Goal: Information Seeking & Learning: Learn about a topic

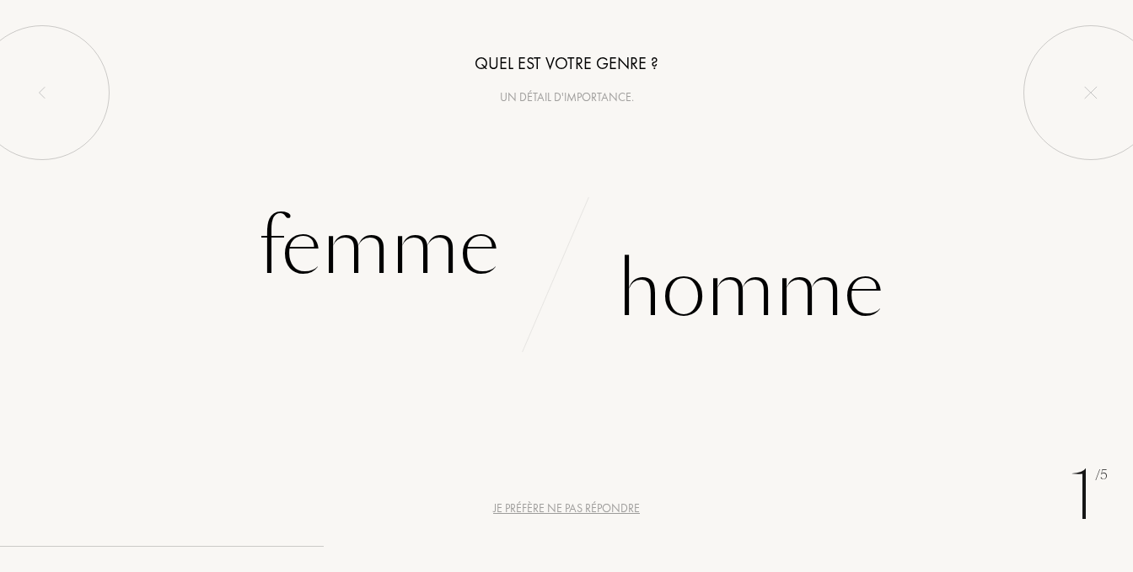
click at [565, 90] on div "Un détail d'importance." at bounding box center [566, 98] width 1133 height 18
click at [557, 99] on div "Un détail d'importance." at bounding box center [566, 98] width 1133 height 18
click at [551, 98] on div "Un détail d'importance." at bounding box center [566, 98] width 1133 height 18
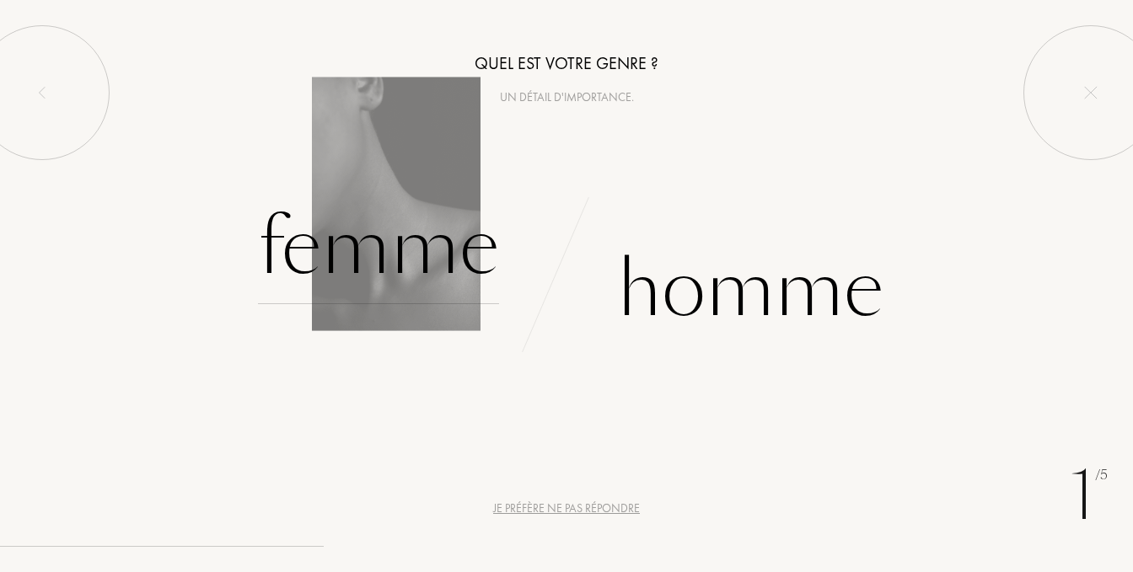
click at [418, 245] on div "Femme" at bounding box center [378, 248] width 241 height 114
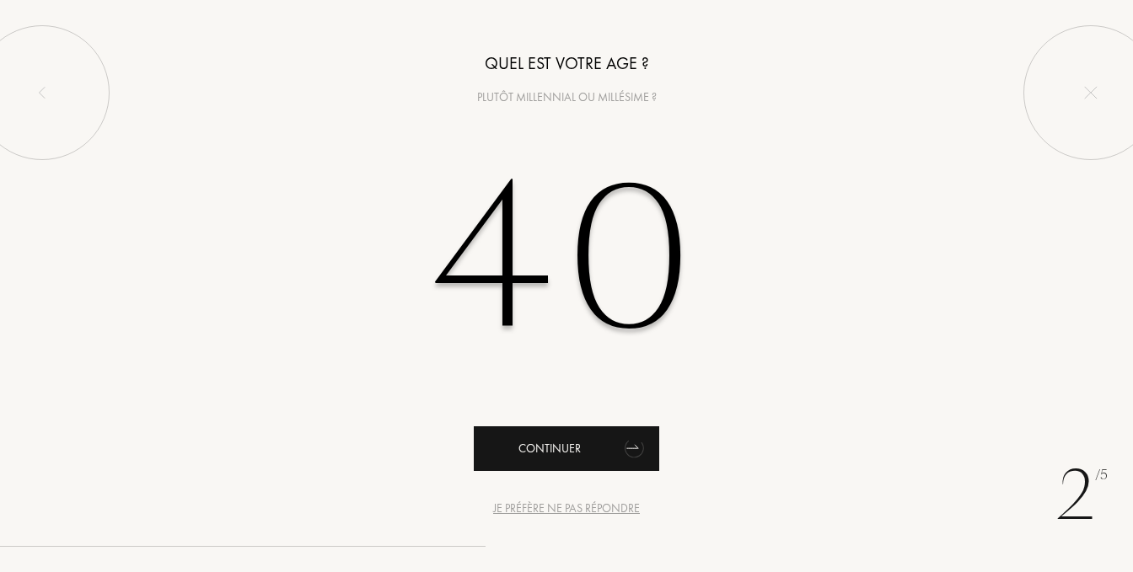
type input "40"
click at [560, 451] on div "Continuer" at bounding box center [566, 449] width 185 height 45
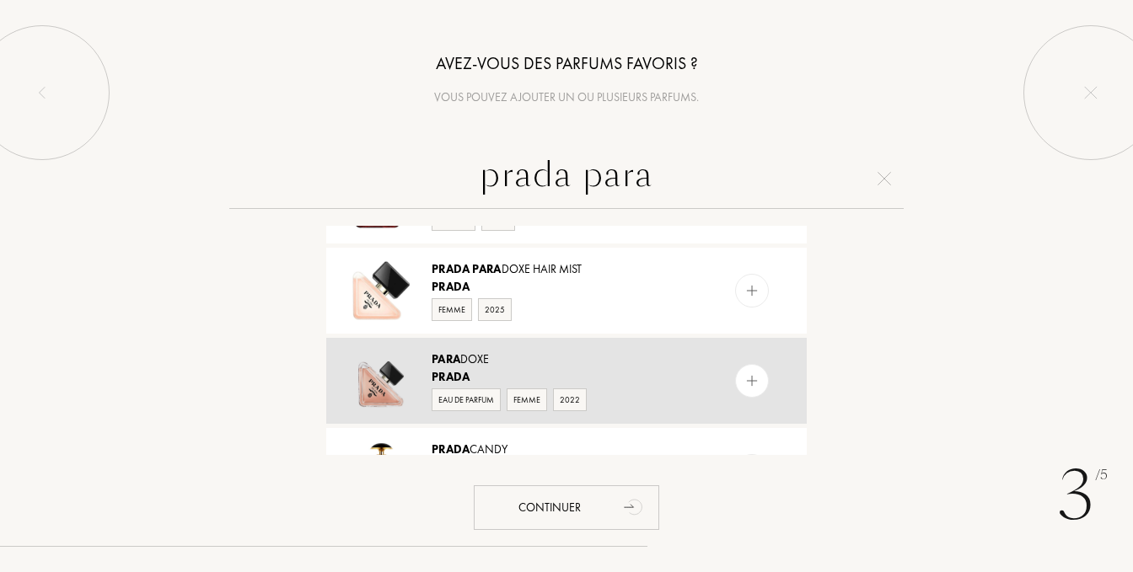
scroll to position [337, 0]
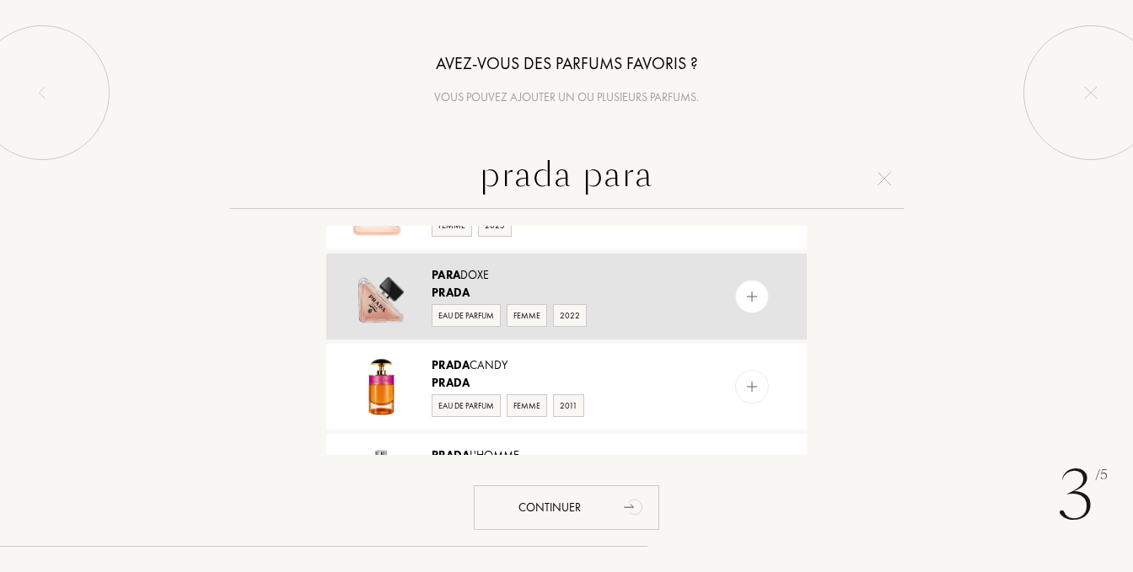
type input "prada para"
click at [447, 313] on div "Eau de Parfum" at bounding box center [466, 315] width 69 height 23
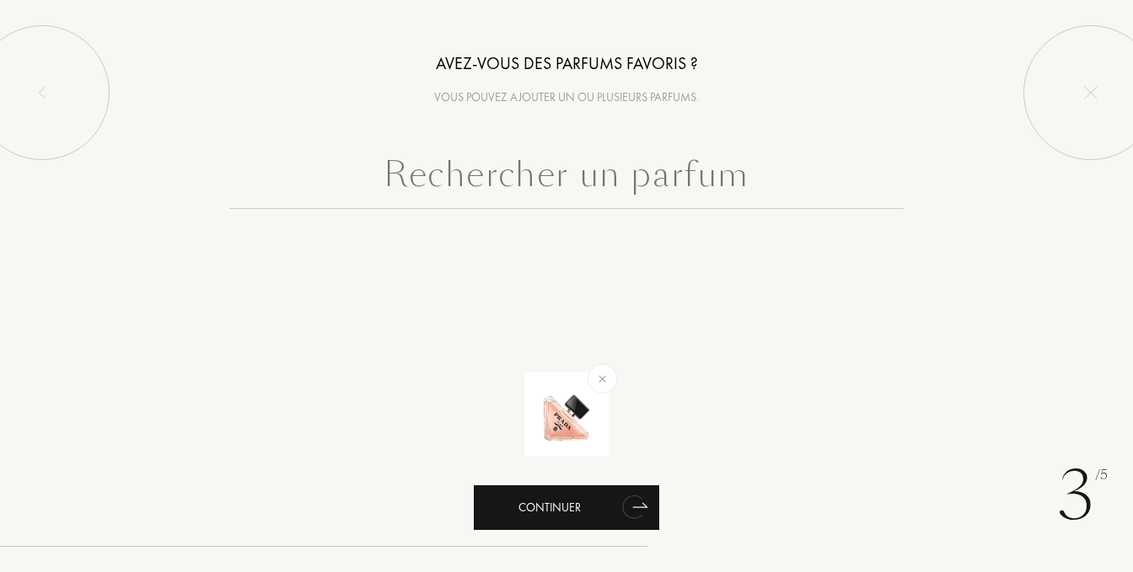
click at [579, 510] on div "Continuer" at bounding box center [566, 508] width 185 height 45
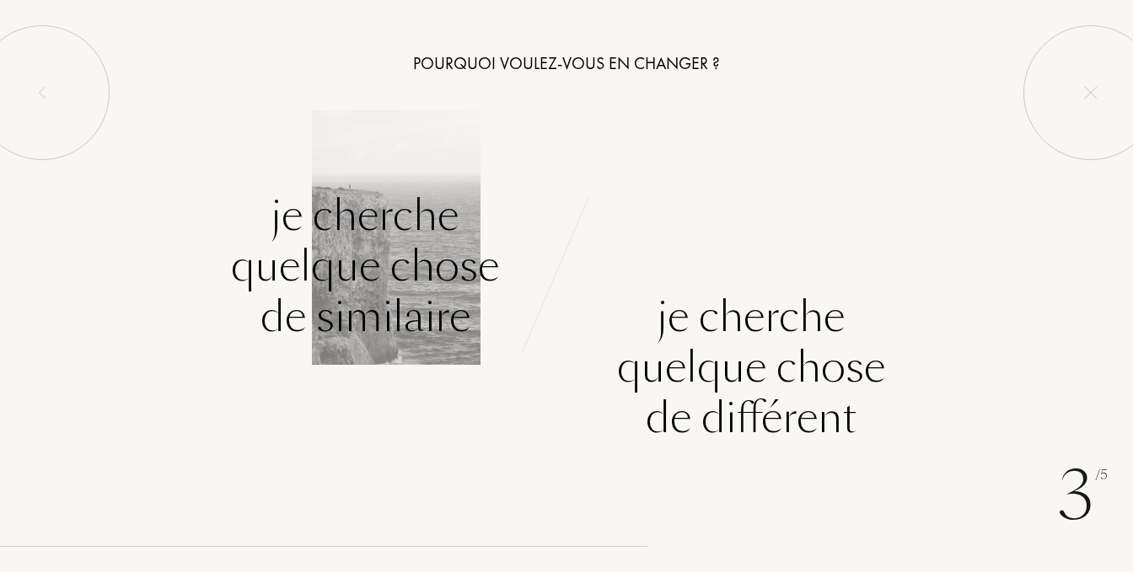
click at [385, 308] on div "Je cherche quelque chose de similaire" at bounding box center [365, 267] width 268 height 152
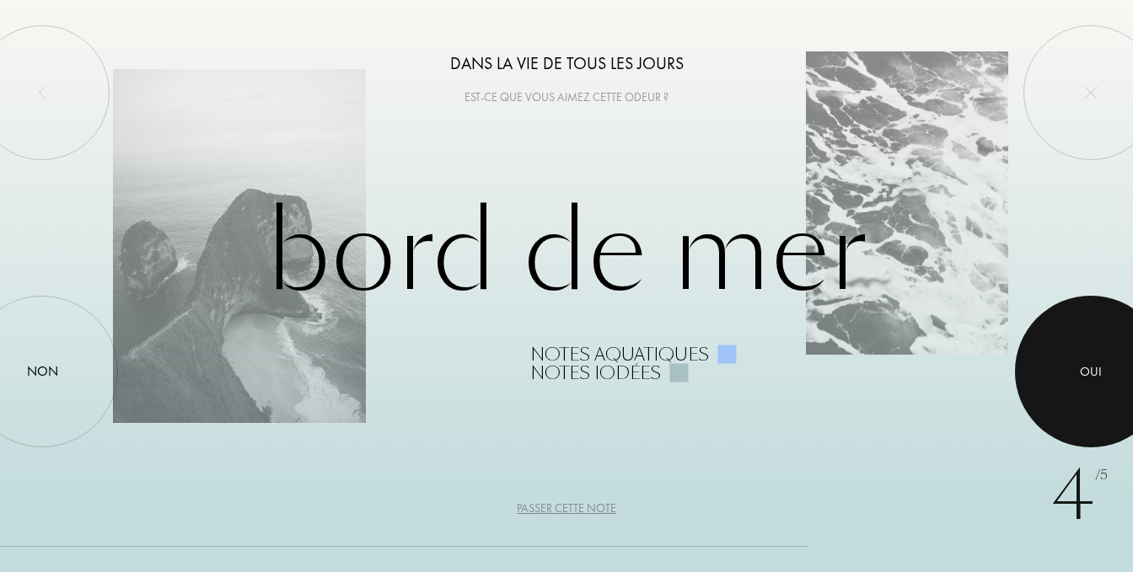
click at [1099, 387] on div at bounding box center [1091, 372] width 152 height 152
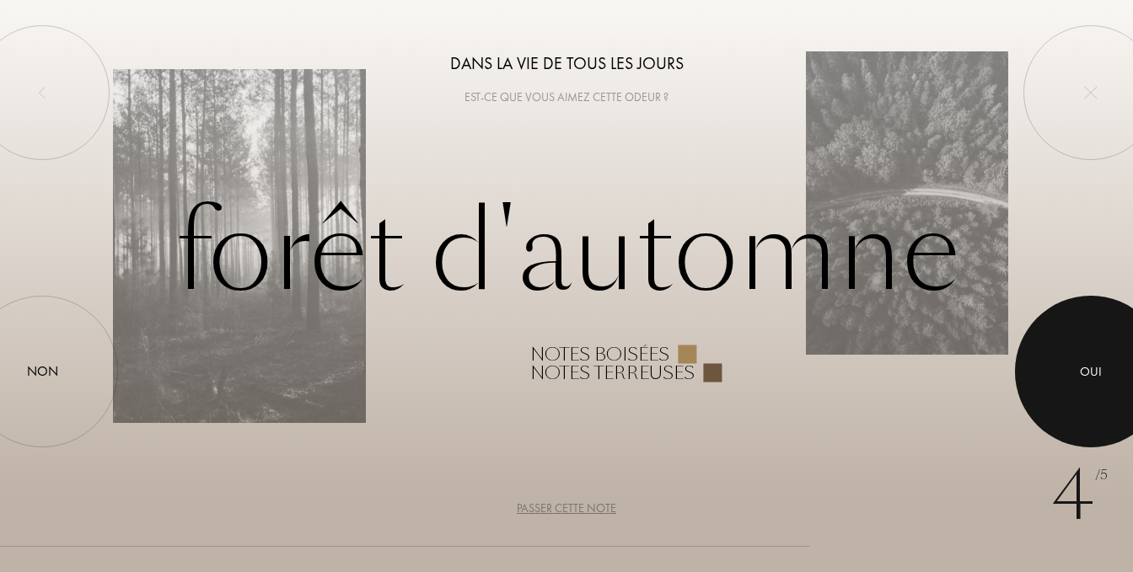
click at [1099, 387] on div at bounding box center [1091, 372] width 152 height 152
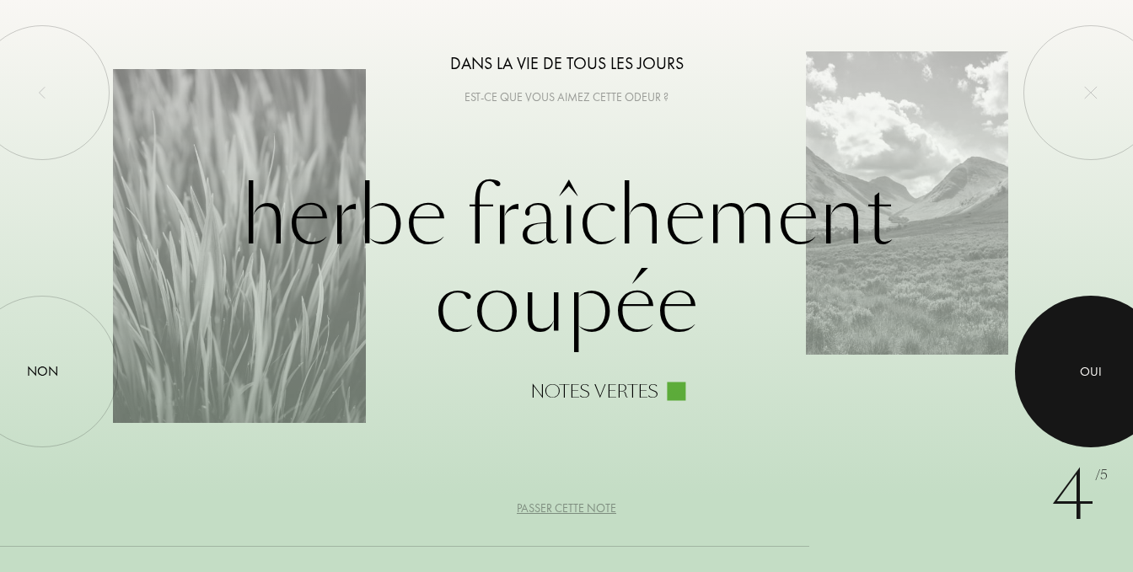
click at [1096, 389] on div at bounding box center [1091, 372] width 152 height 152
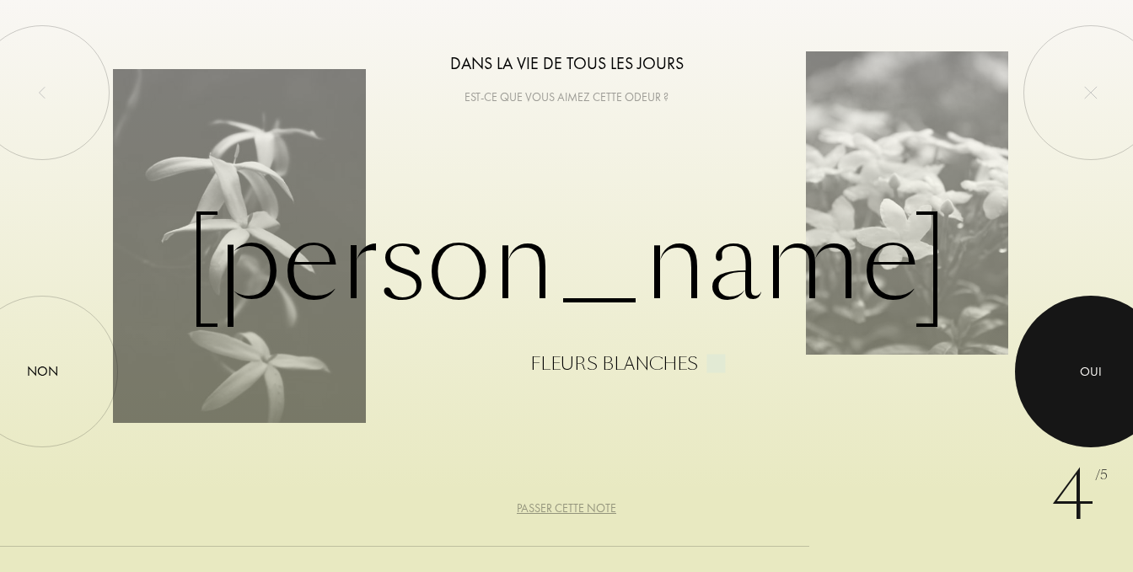
click at [1087, 370] on div "Oui" at bounding box center [1091, 371] width 22 height 19
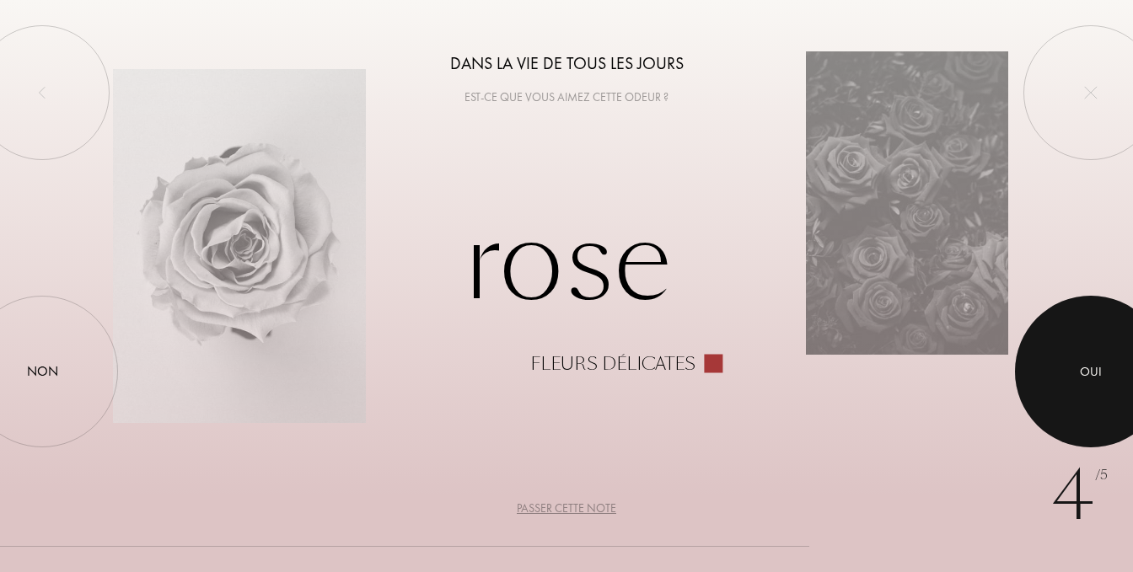
click at [1087, 370] on div "Oui" at bounding box center [1091, 371] width 22 height 19
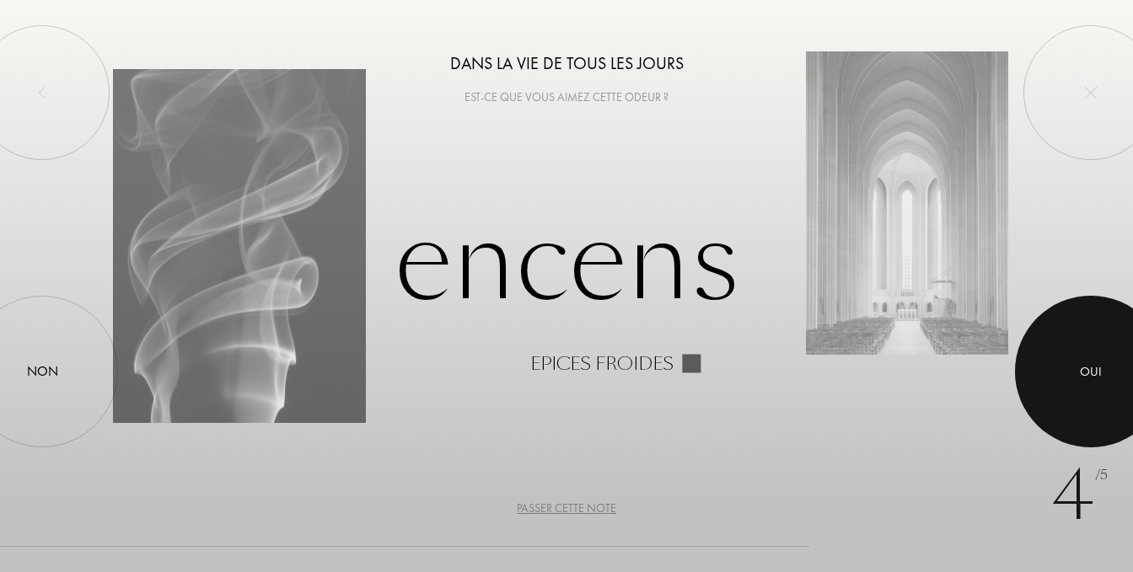
click at [1086, 370] on div "Oui" at bounding box center [1091, 371] width 22 height 19
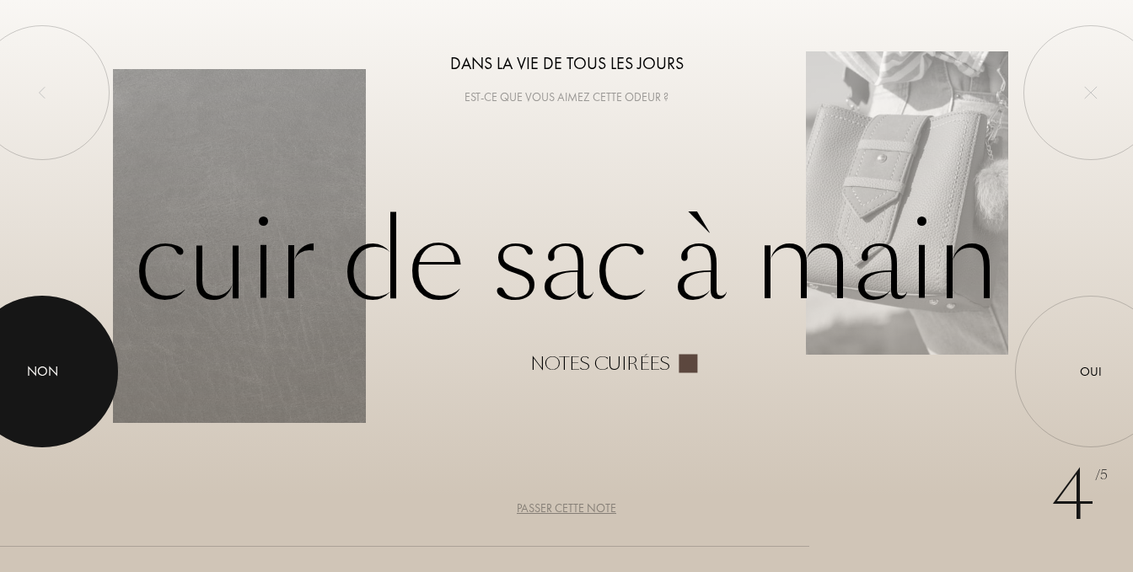
click at [31, 380] on div "Non" at bounding box center [42, 372] width 31 height 20
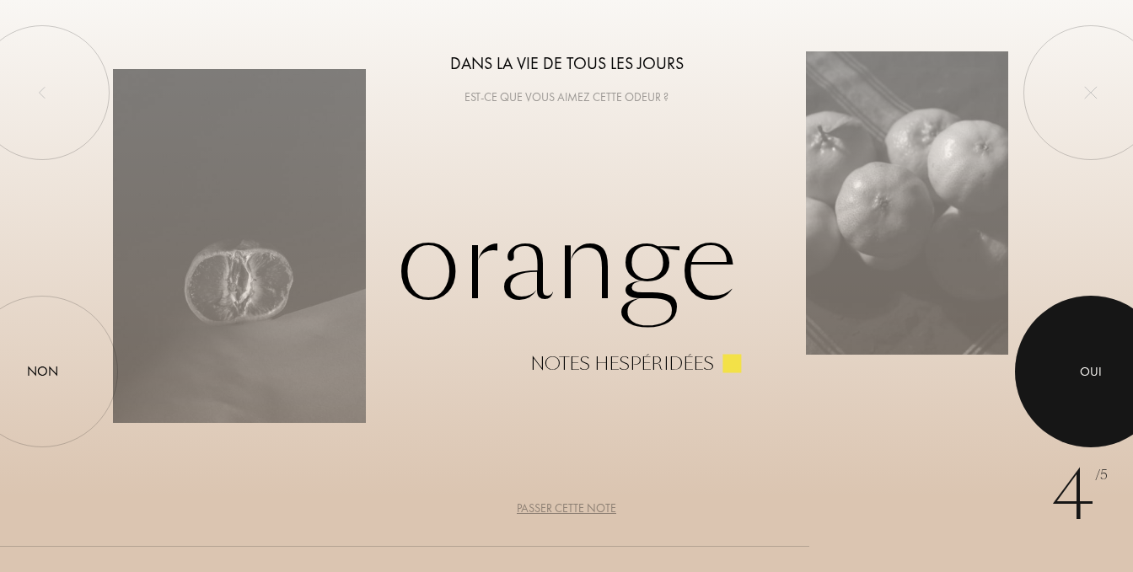
click at [1081, 356] on div at bounding box center [1091, 372] width 152 height 152
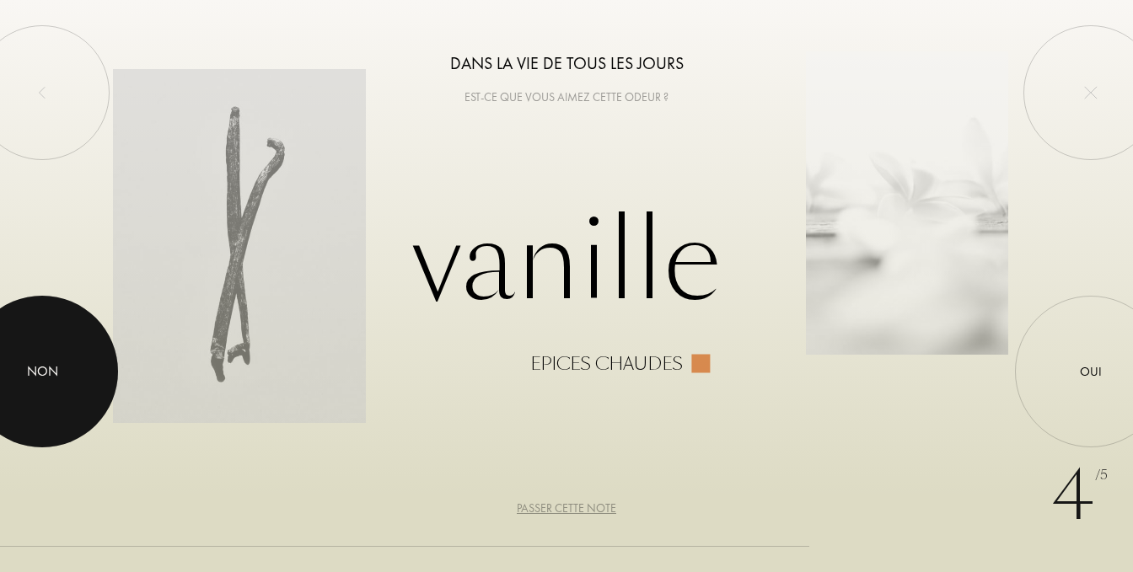
click at [65, 368] on div at bounding box center [42, 372] width 152 height 152
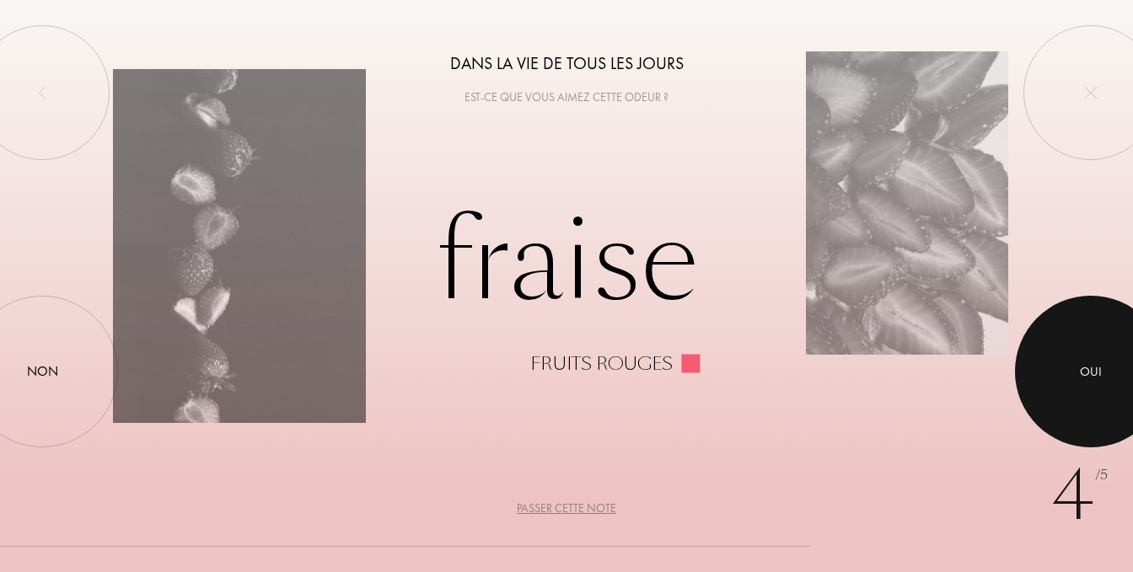
click at [1081, 365] on div "Oui" at bounding box center [1091, 371] width 22 height 19
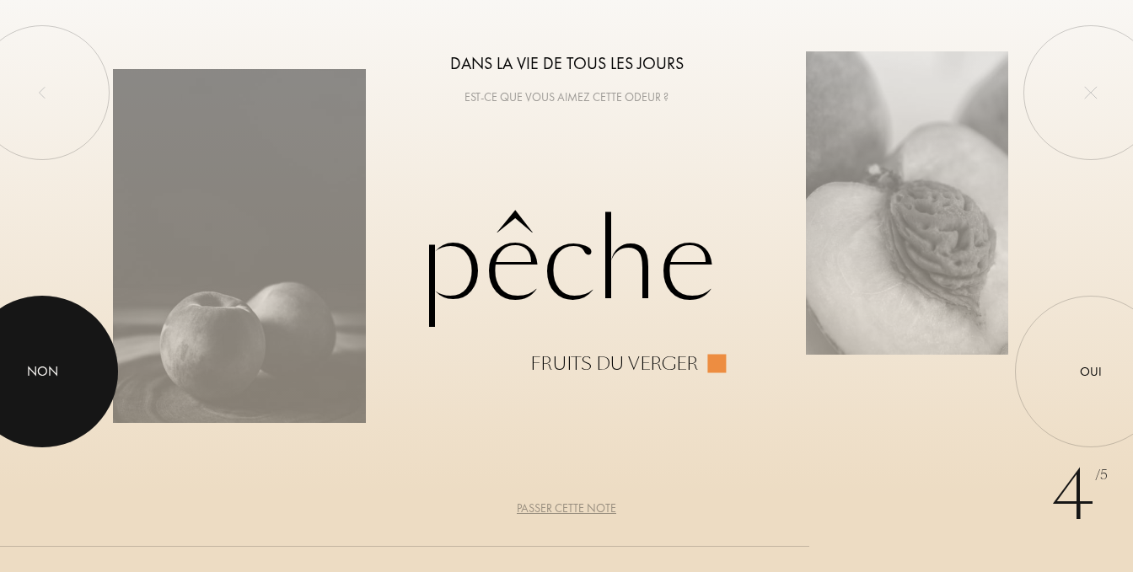
click at [40, 380] on div "Non" at bounding box center [42, 372] width 31 height 20
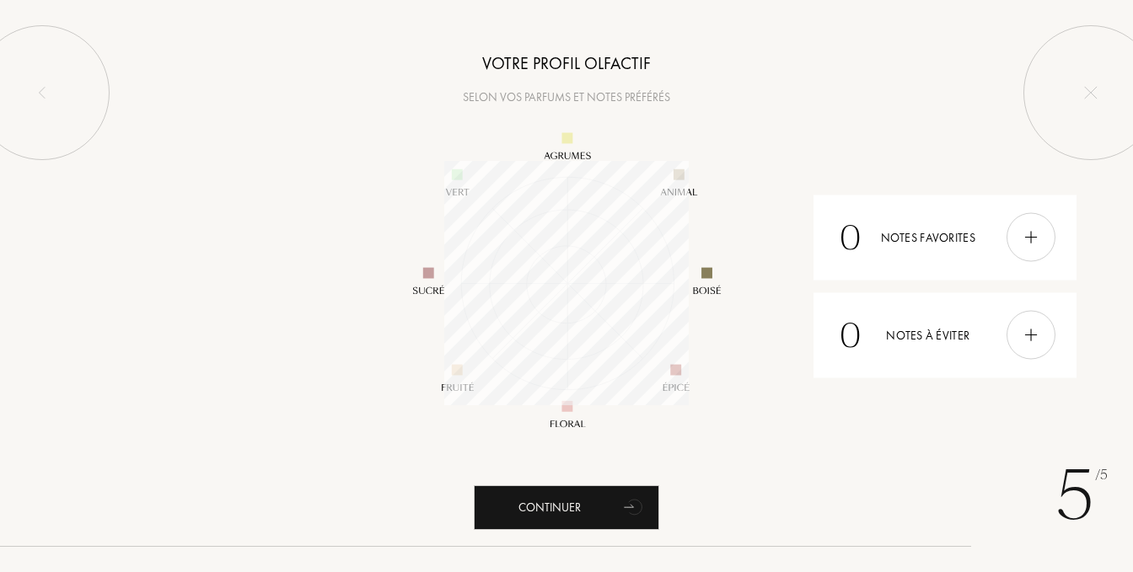
scroll to position [244, 244]
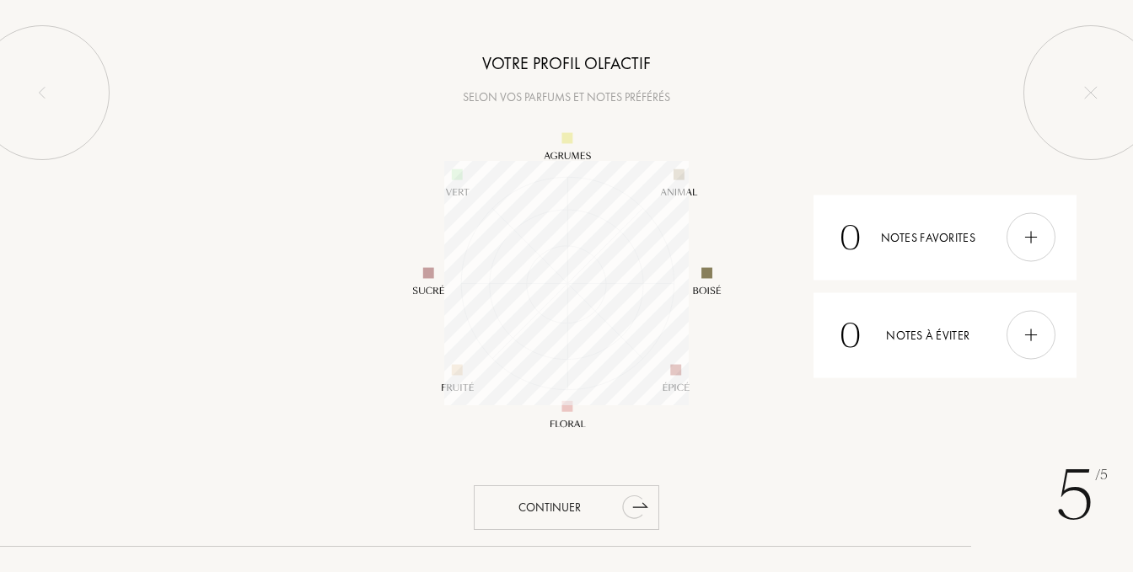
click at [562, 503] on div "Continuer" at bounding box center [566, 508] width 185 height 45
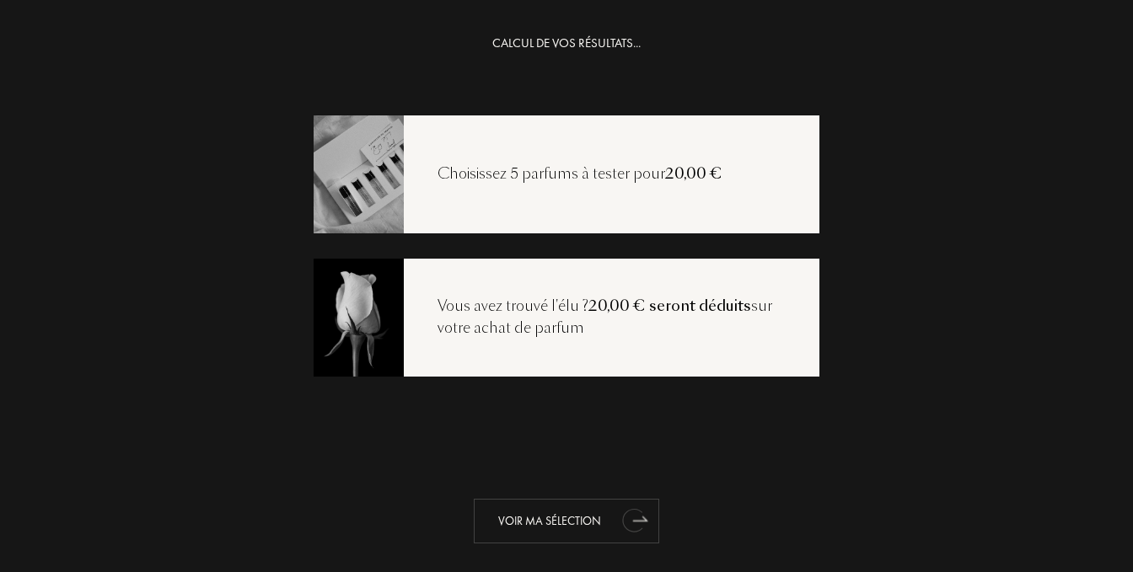
click at [571, 522] on div "Voir ma sélection" at bounding box center [566, 521] width 185 height 45
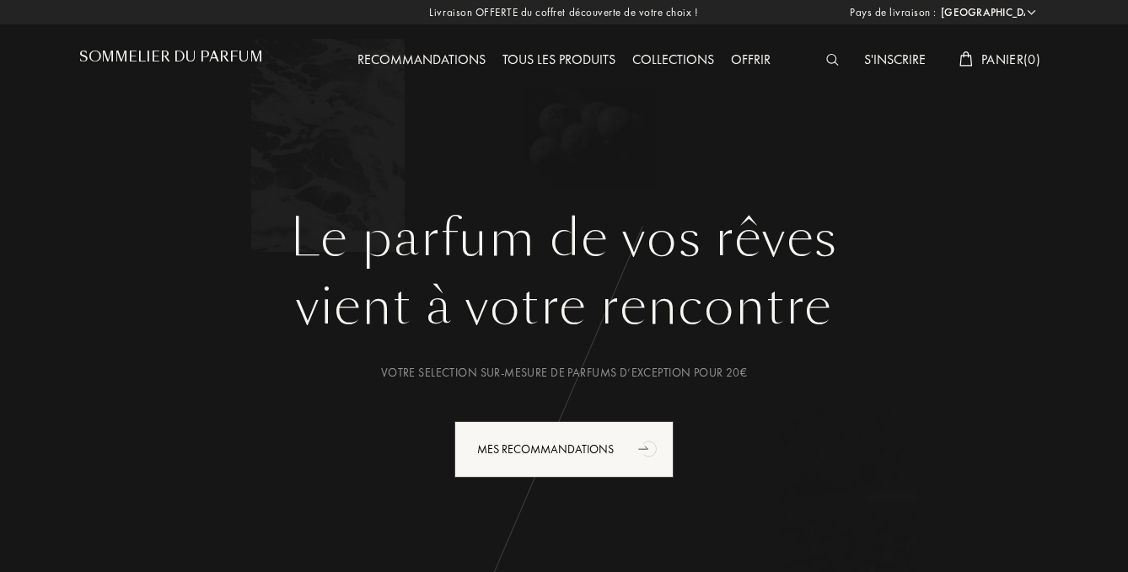
select select "FR"
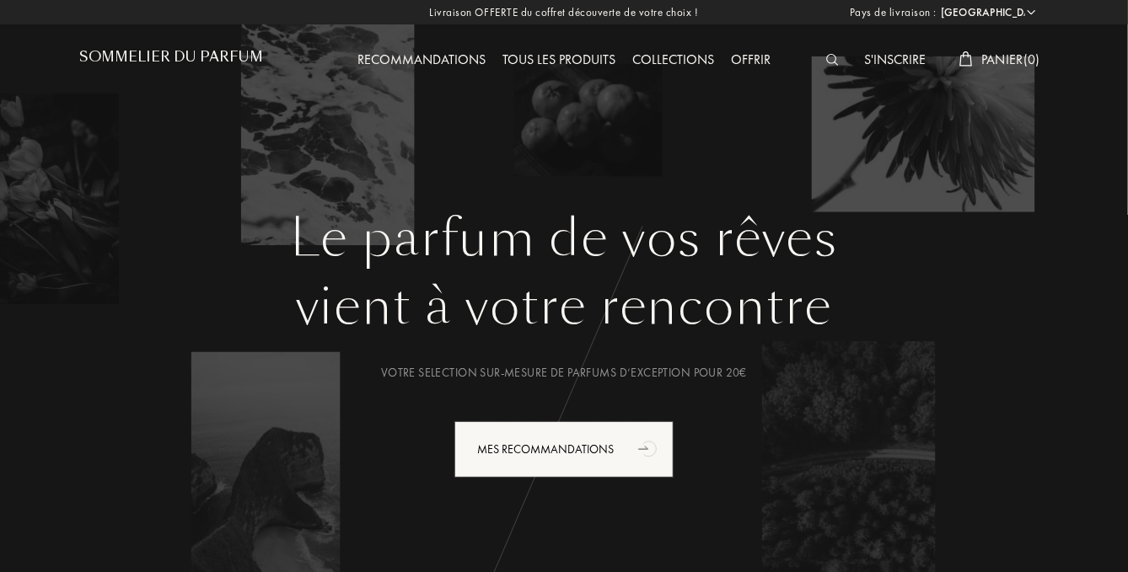
click at [545, 56] on div "Tous les produits" at bounding box center [559, 61] width 130 height 22
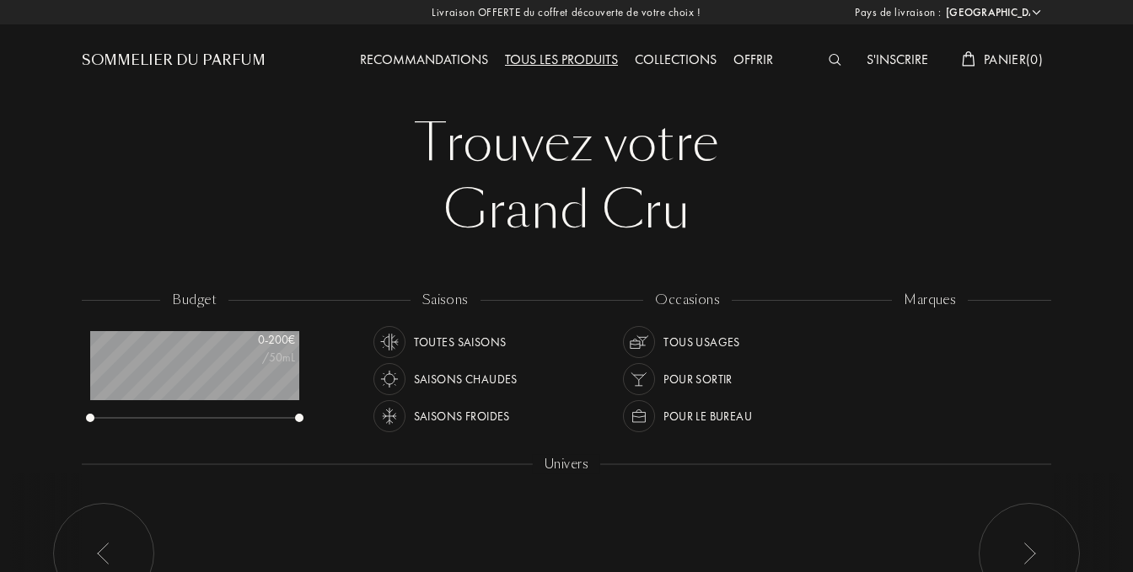
select select "FR"
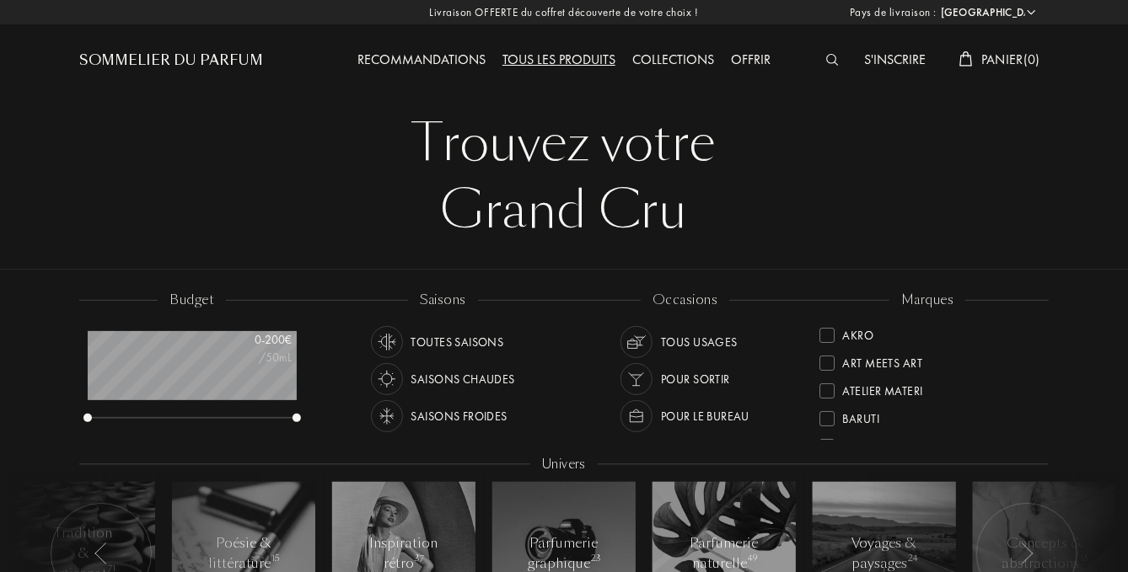
click at [594, 13] on div "Livraison OFFERTE du coffret découverte de votre choix ! Pays de livraison : Af…" at bounding box center [564, 12] width 1128 height 24
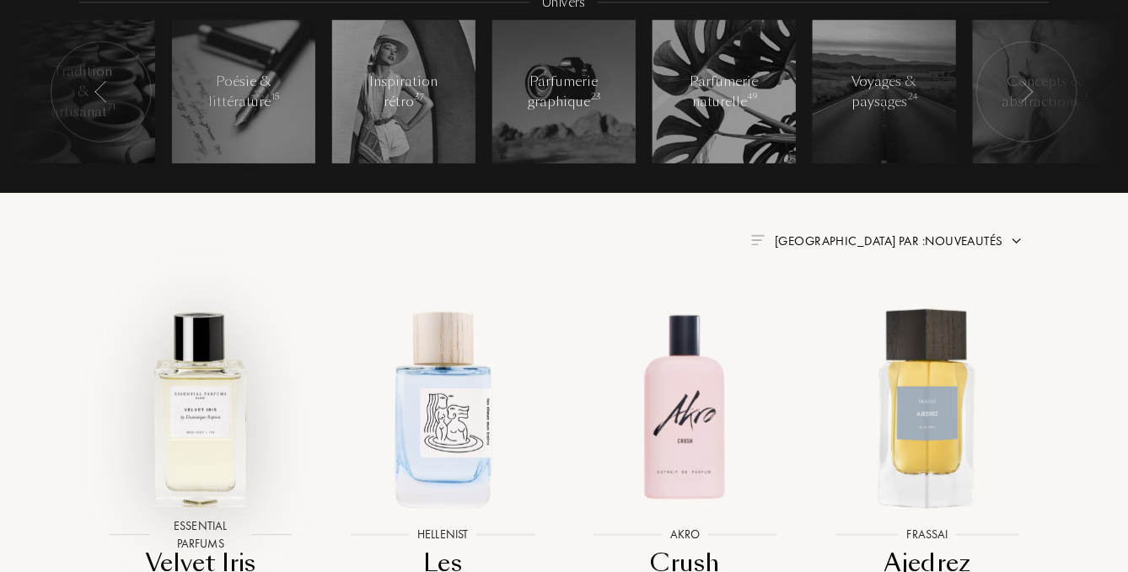
scroll to position [421, 0]
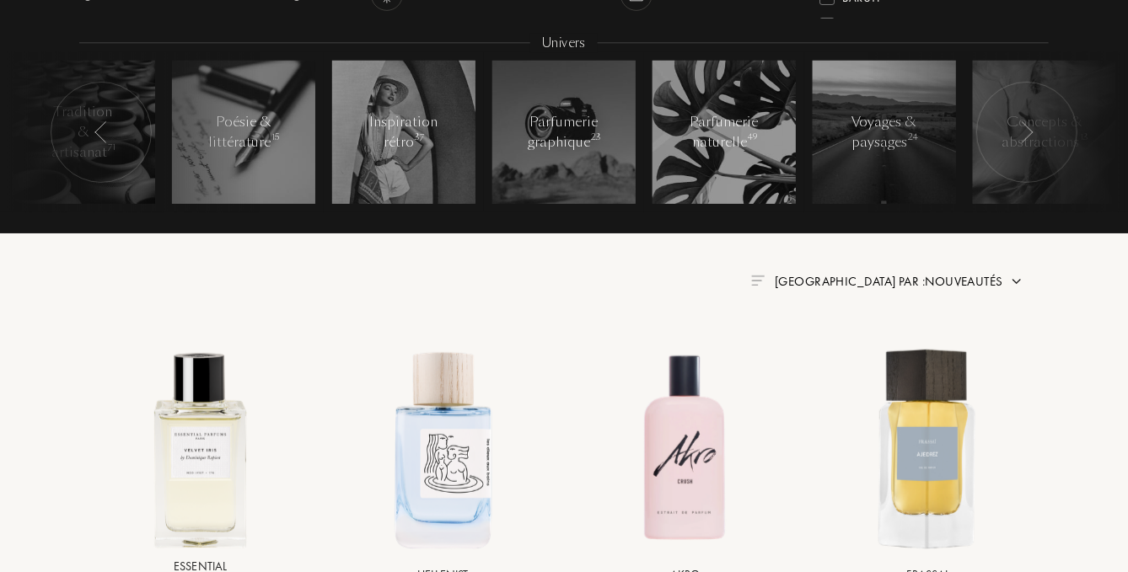
click at [1012, 282] on img at bounding box center [1016, 281] width 13 height 13
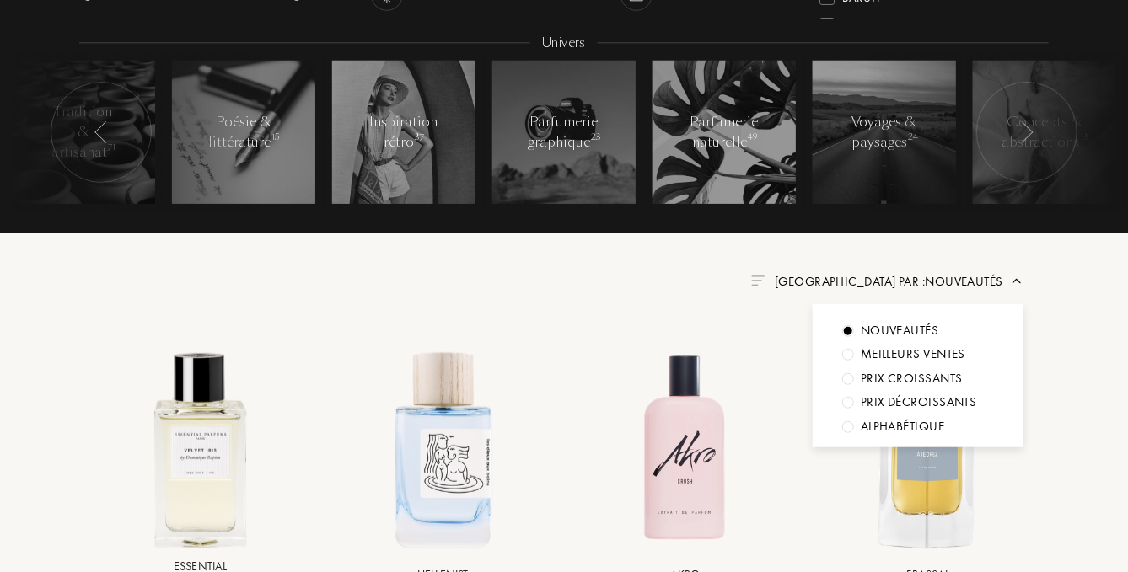
click at [765, 282] on img at bounding box center [757, 281] width 13 height 10
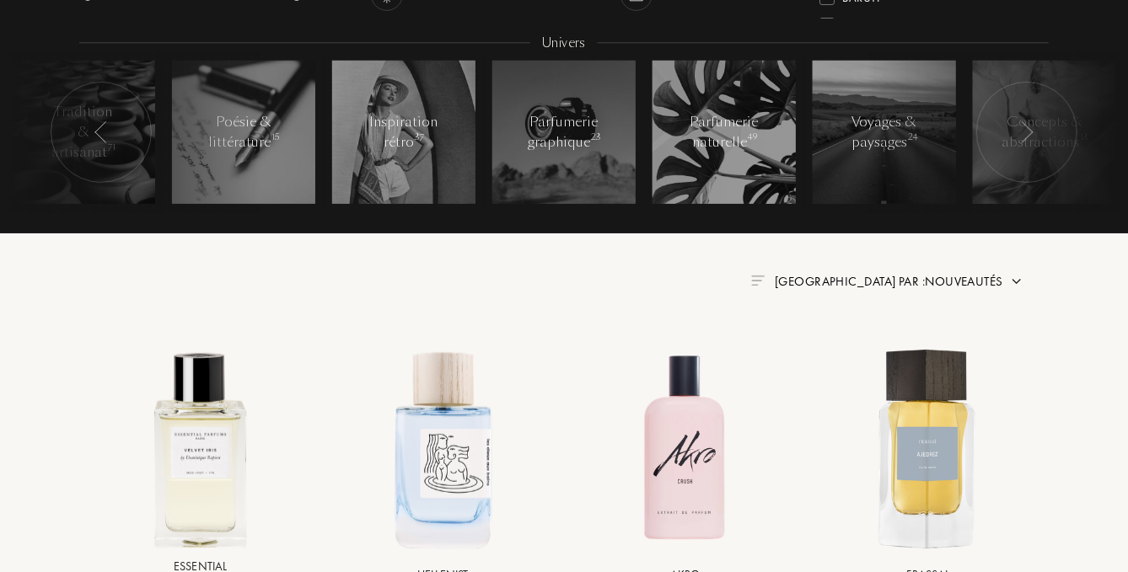
click at [765, 282] on img at bounding box center [757, 281] width 13 height 10
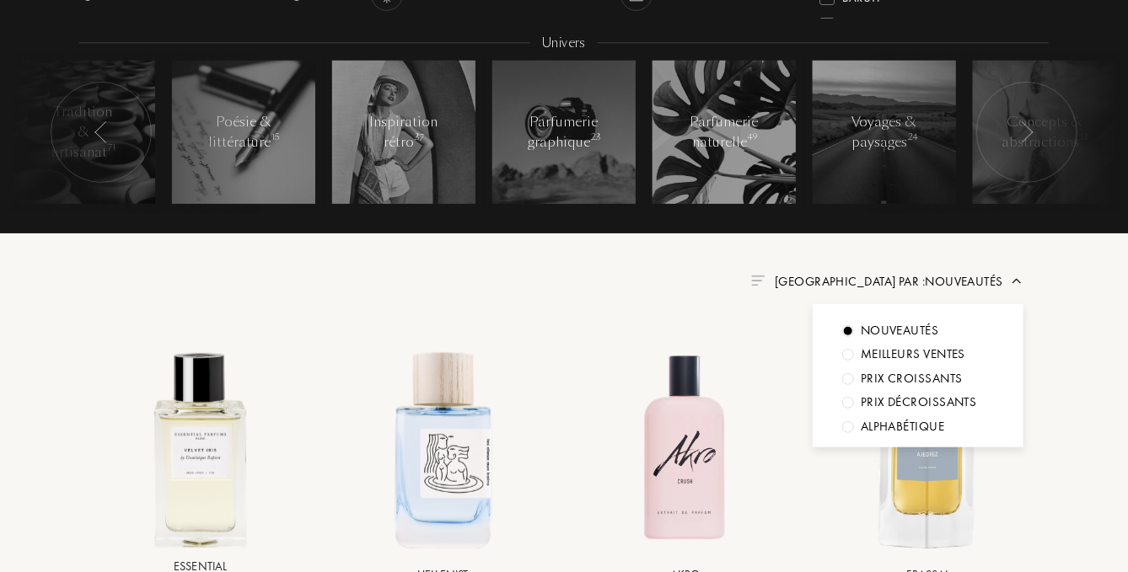
click at [850, 425] on div at bounding box center [848, 427] width 12 height 12
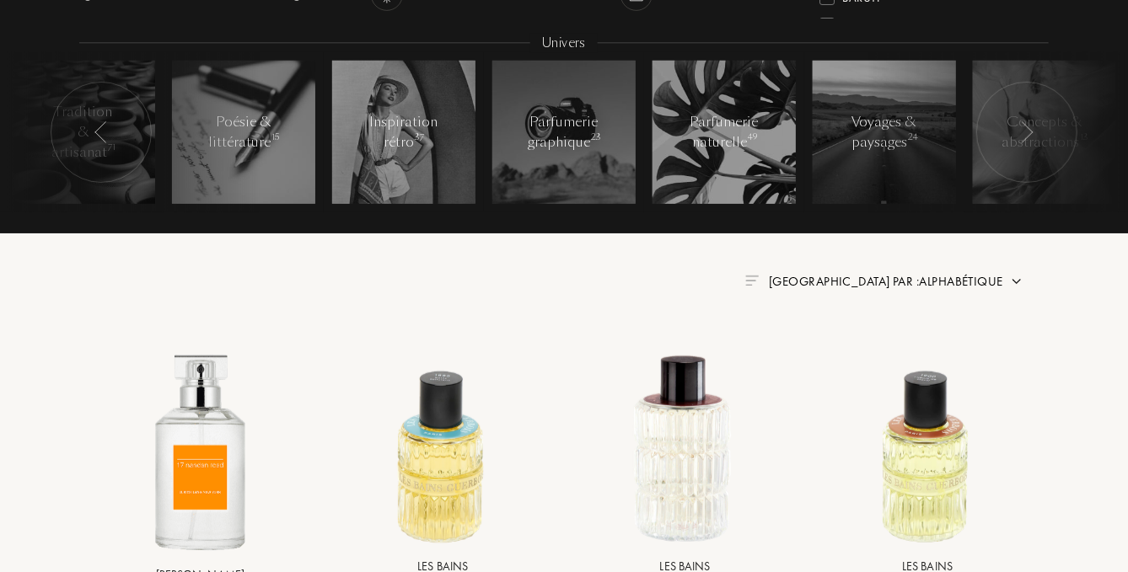
click at [485, 272] on div "Trier par : Alphabétique" at bounding box center [564, 281] width 919 height 20
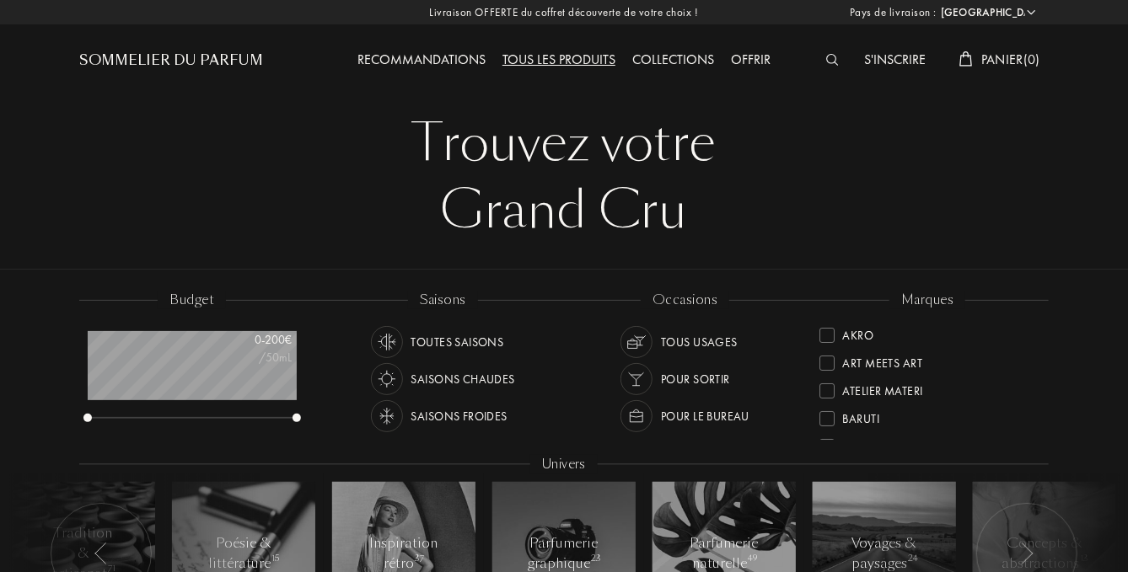
click at [828, 56] on img at bounding box center [832, 60] width 13 height 12
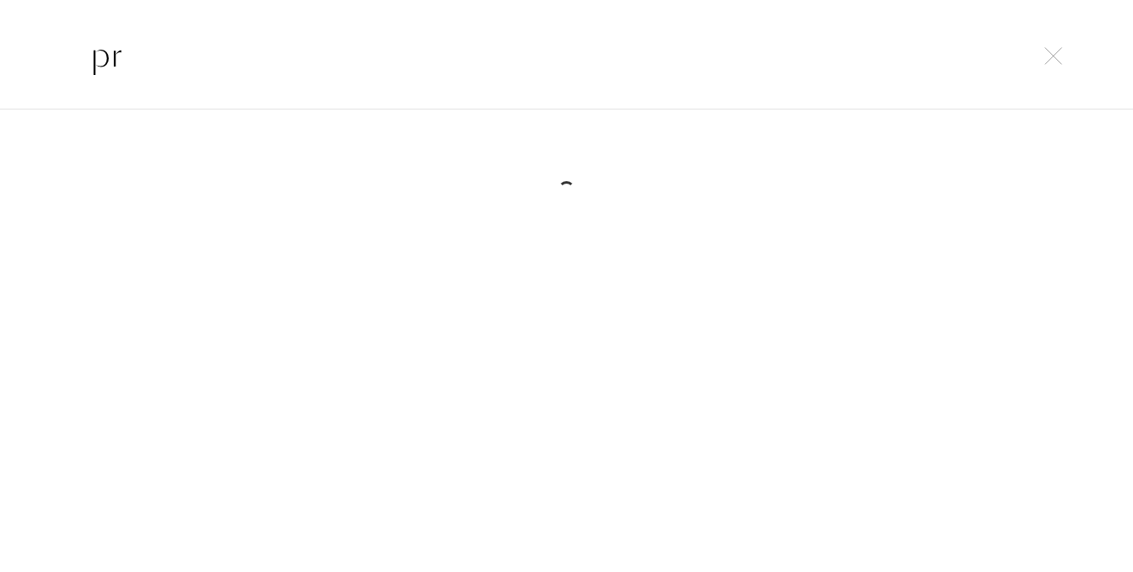
type input "p"
click at [527, 149] on div "Pas de résultats" at bounding box center [566, 154] width 986 height 23
click at [212, 53] on input "PRADA" at bounding box center [566, 55] width 1020 height 51
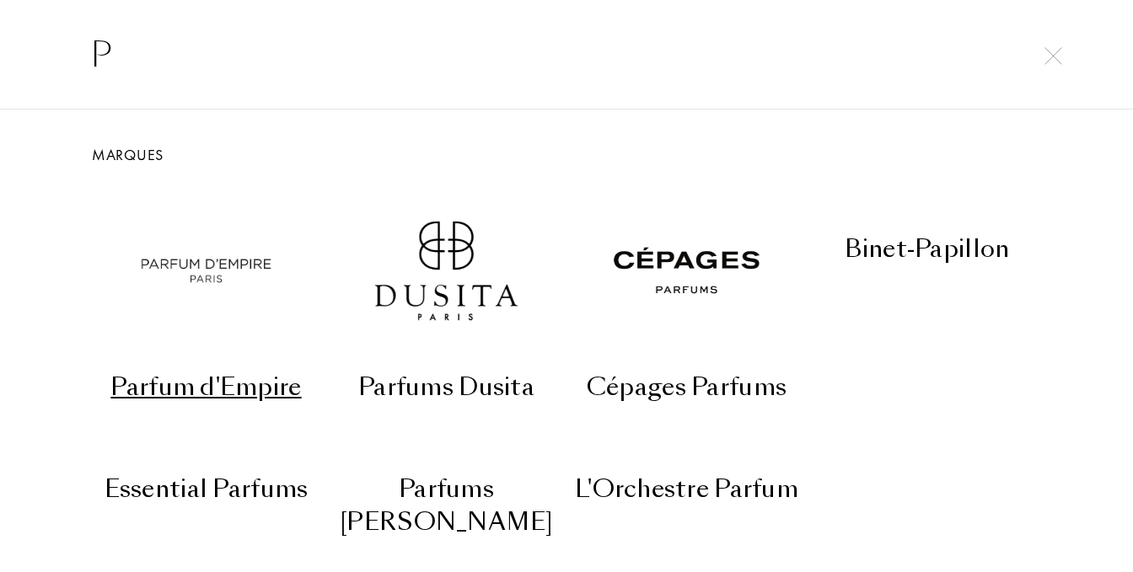
type input "P"
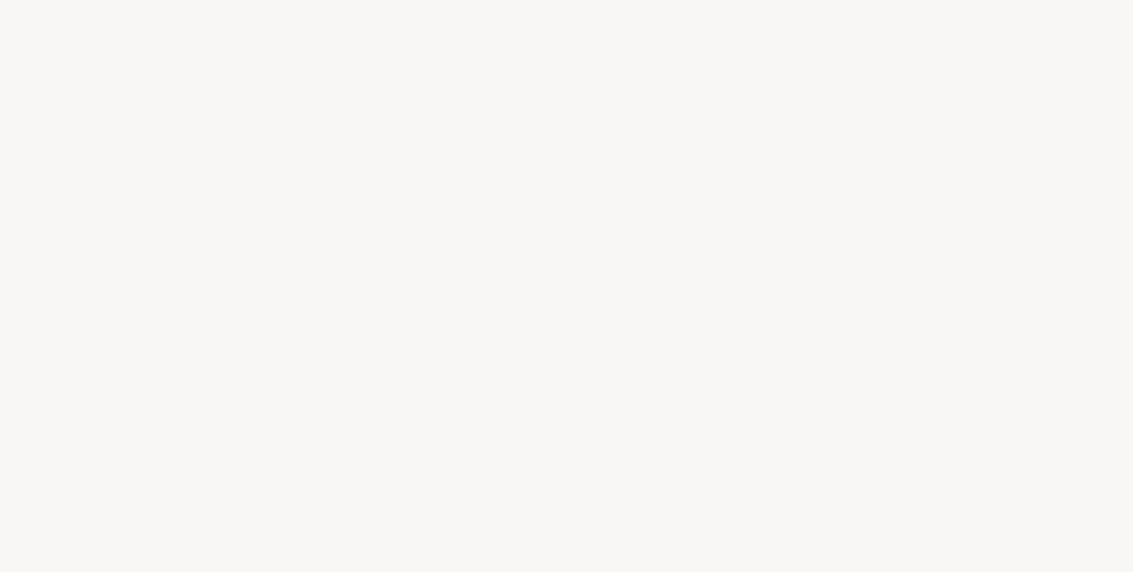
select select "FR"
